Goal: Check status: Check status

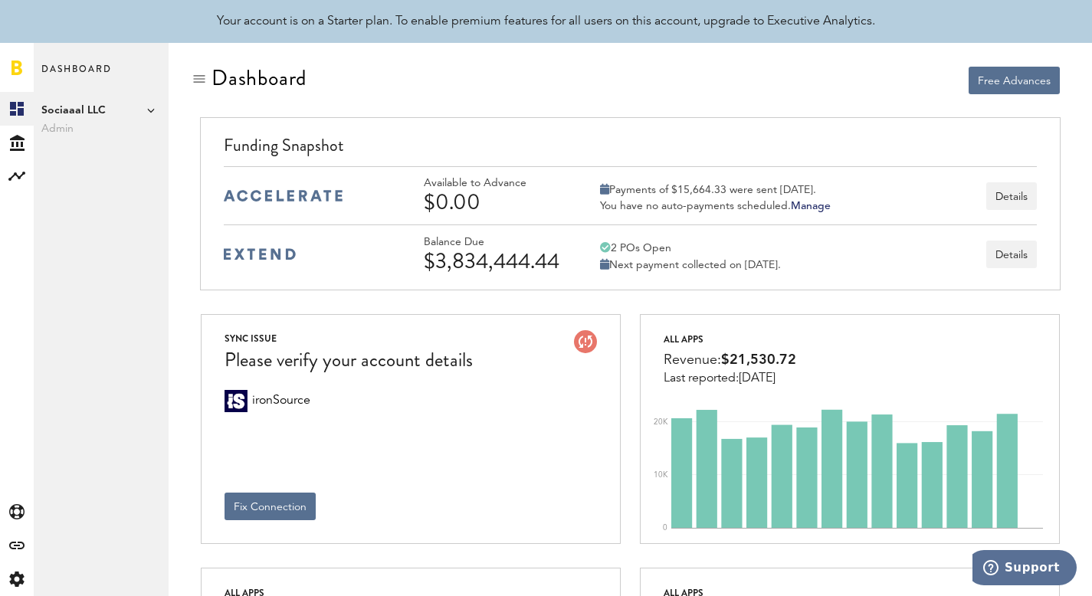
click at [109, 106] on span "Sociaaal LLC" at bounding box center [101, 110] width 120 height 18
click at [3, 140] on div "Created with Sketch." at bounding box center [17, 143] width 34 height 34
click at [110, 172] on link "Daily Advance History" at bounding box center [101, 176] width 135 height 34
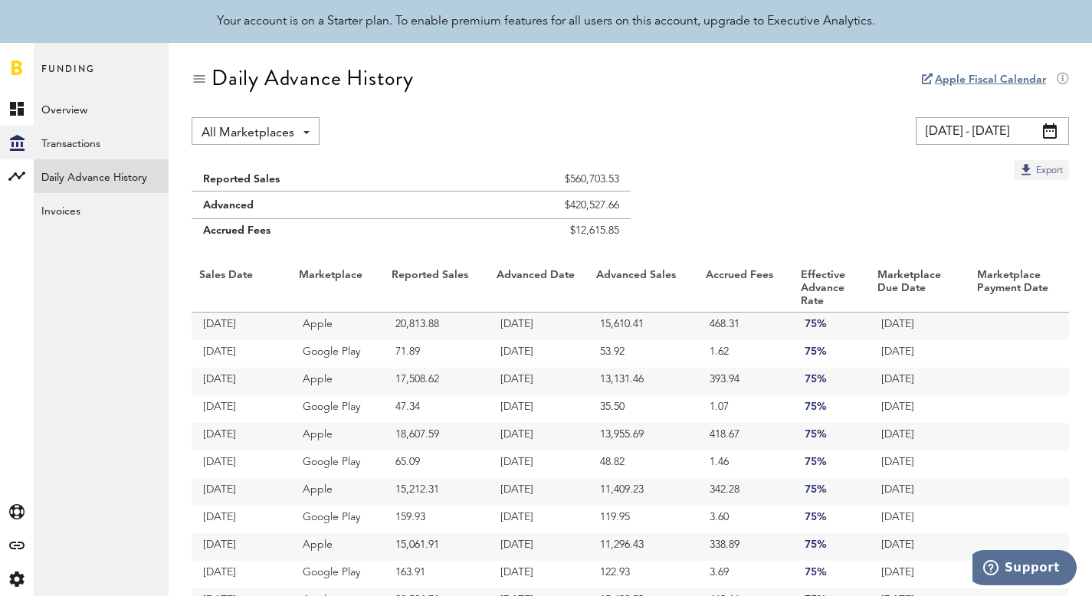
click at [1034, 163] on button "Export" at bounding box center [1041, 170] width 55 height 20
click at [84, 93] on link "Overview" at bounding box center [101, 109] width 135 height 34
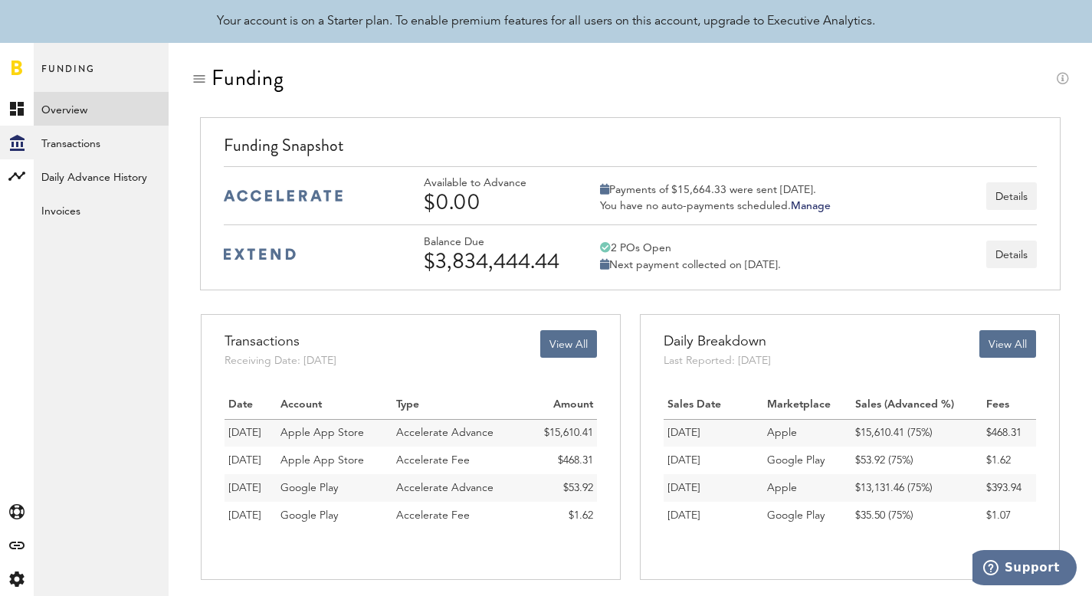
click at [697, 253] on div "2 POs Open" at bounding box center [690, 248] width 181 height 14
click at [1004, 250] on button "Details" at bounding box center [1011, 255] width 51 height 28
